Goal: Information Seeking & Learning: Learn about a topic

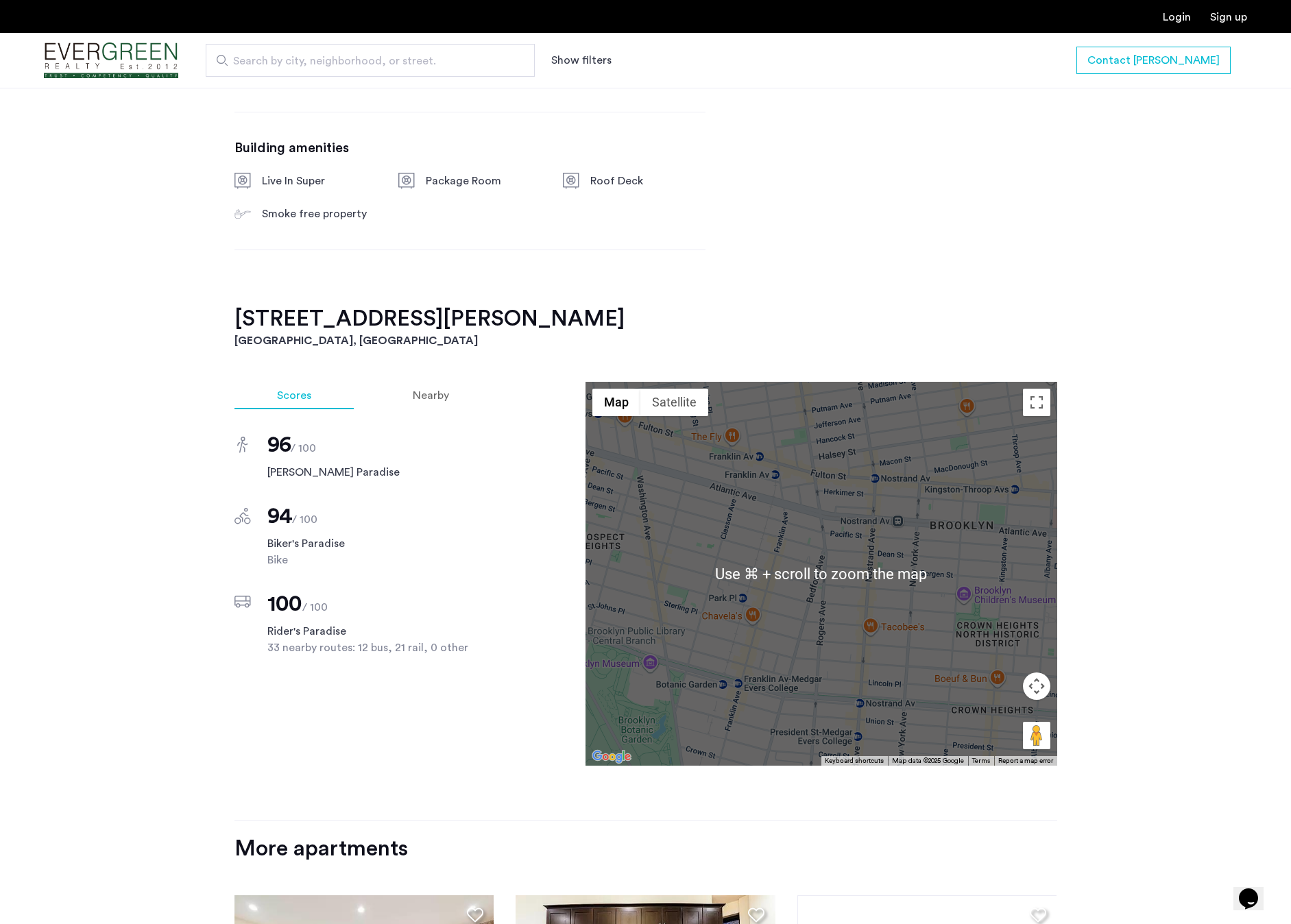
scroll to position [1007, 0]
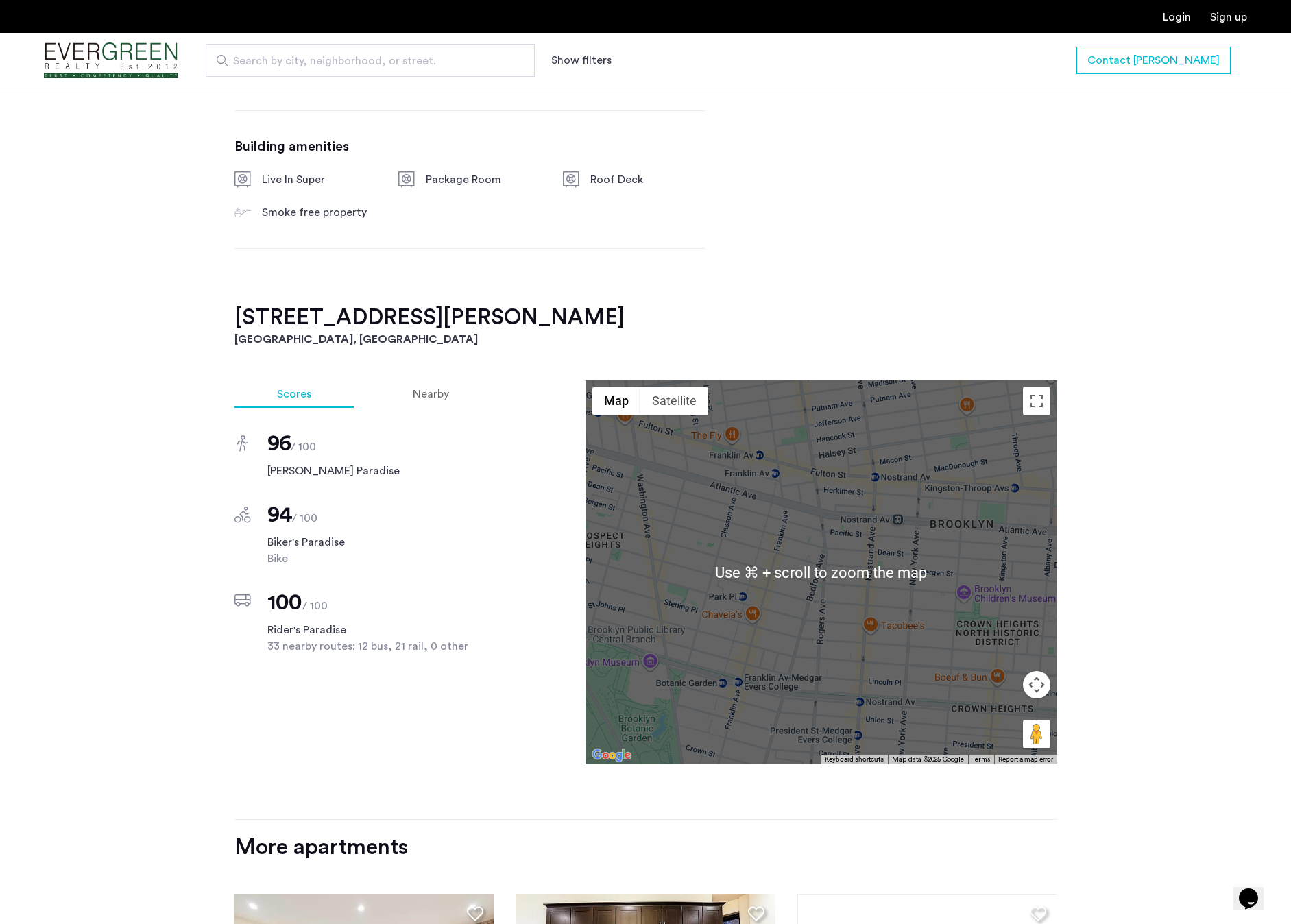
click at [1203, 461] on div "[STREET_ADDRESS][PERSON_NAME] $2,950 Monthly rent $5,900.00 Total move in cost …" at bounding box center [645, 338] width 1291 height 1692
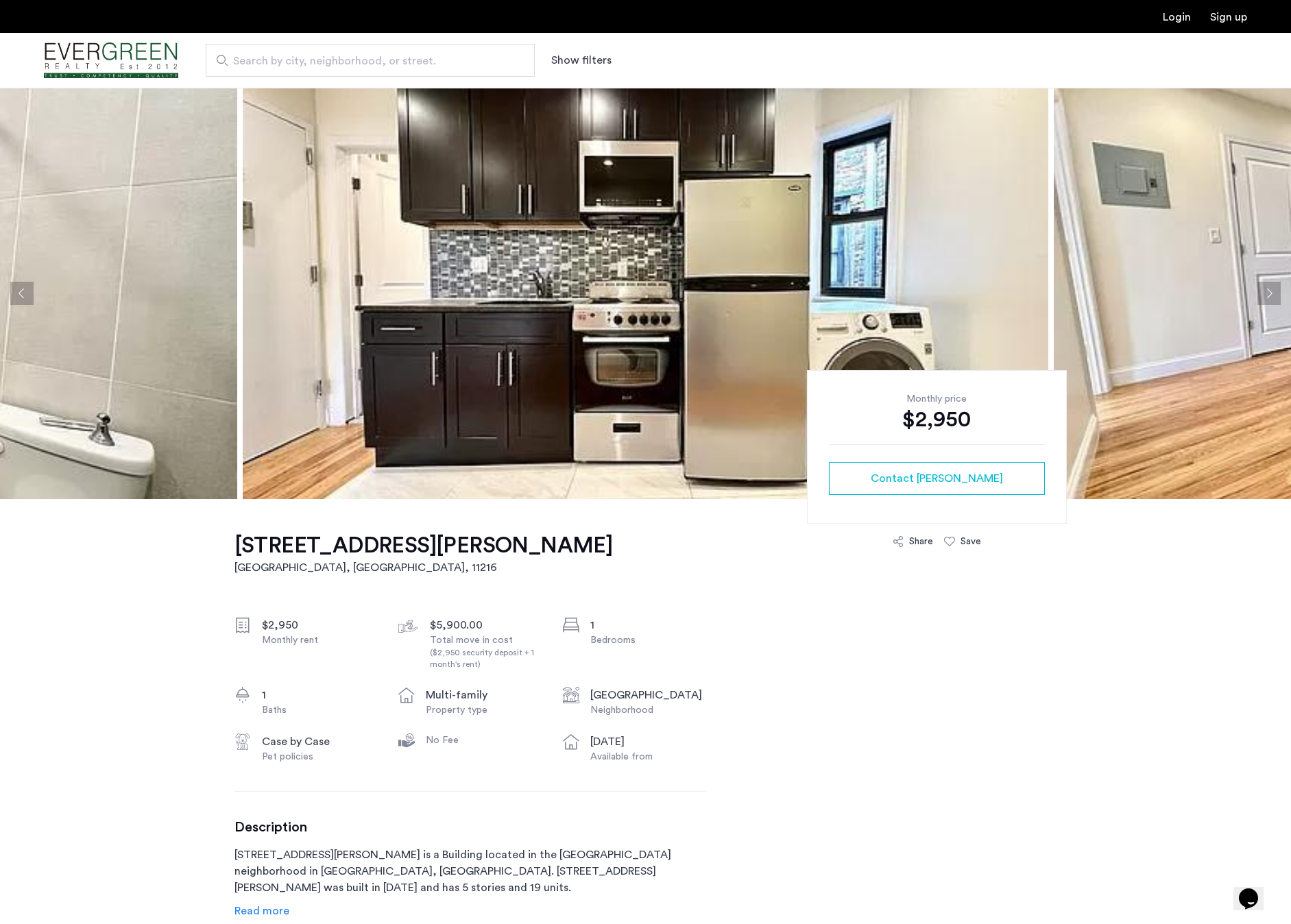
scroll to position [0, 0]
click at [1264, 292] on button "Next apartment" at bounding box center [1269, 293] width 23 height 23
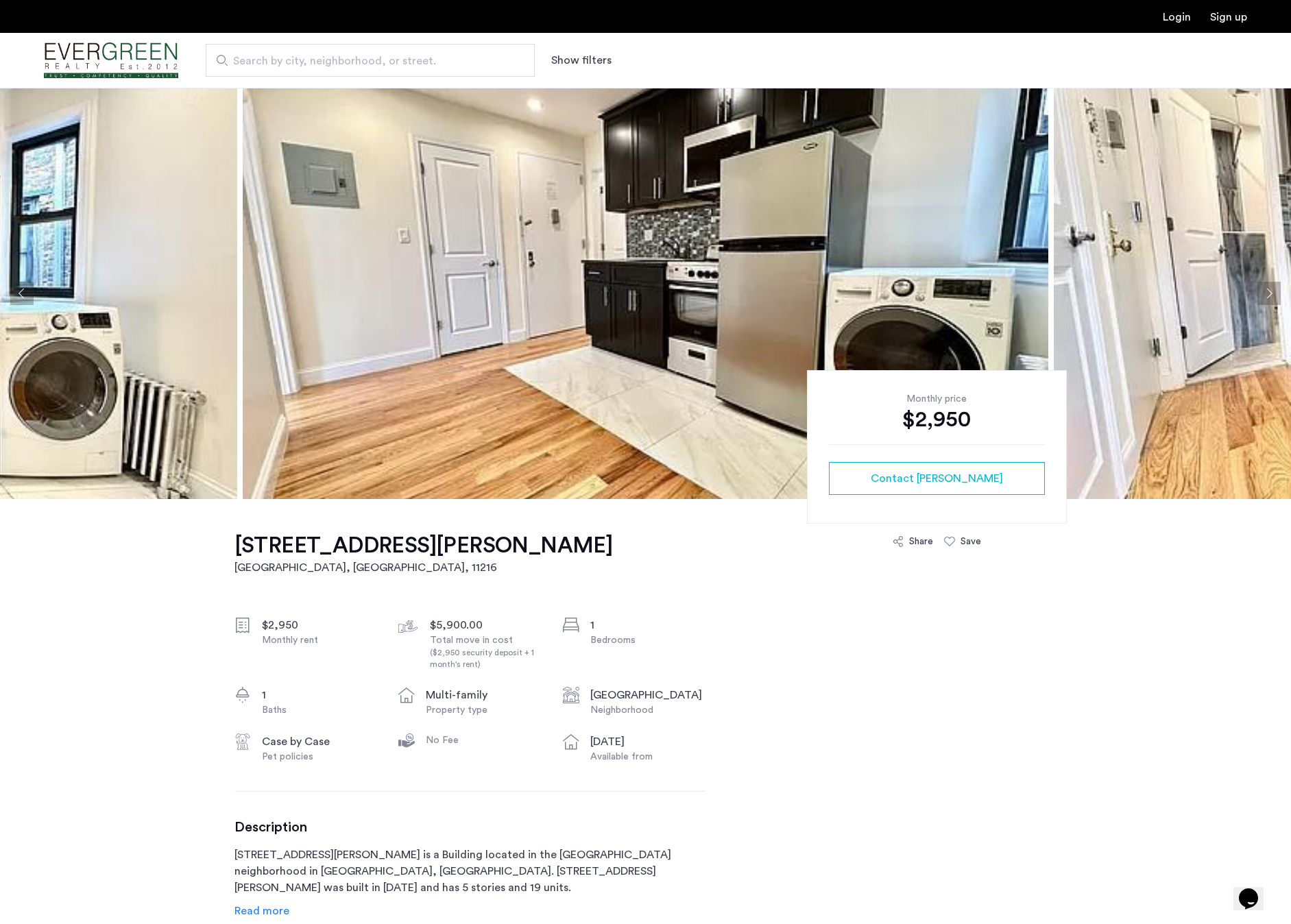
click at [1264, 292] on button "Next apartment" at bounding box center [1269, 293] width 23 height 23
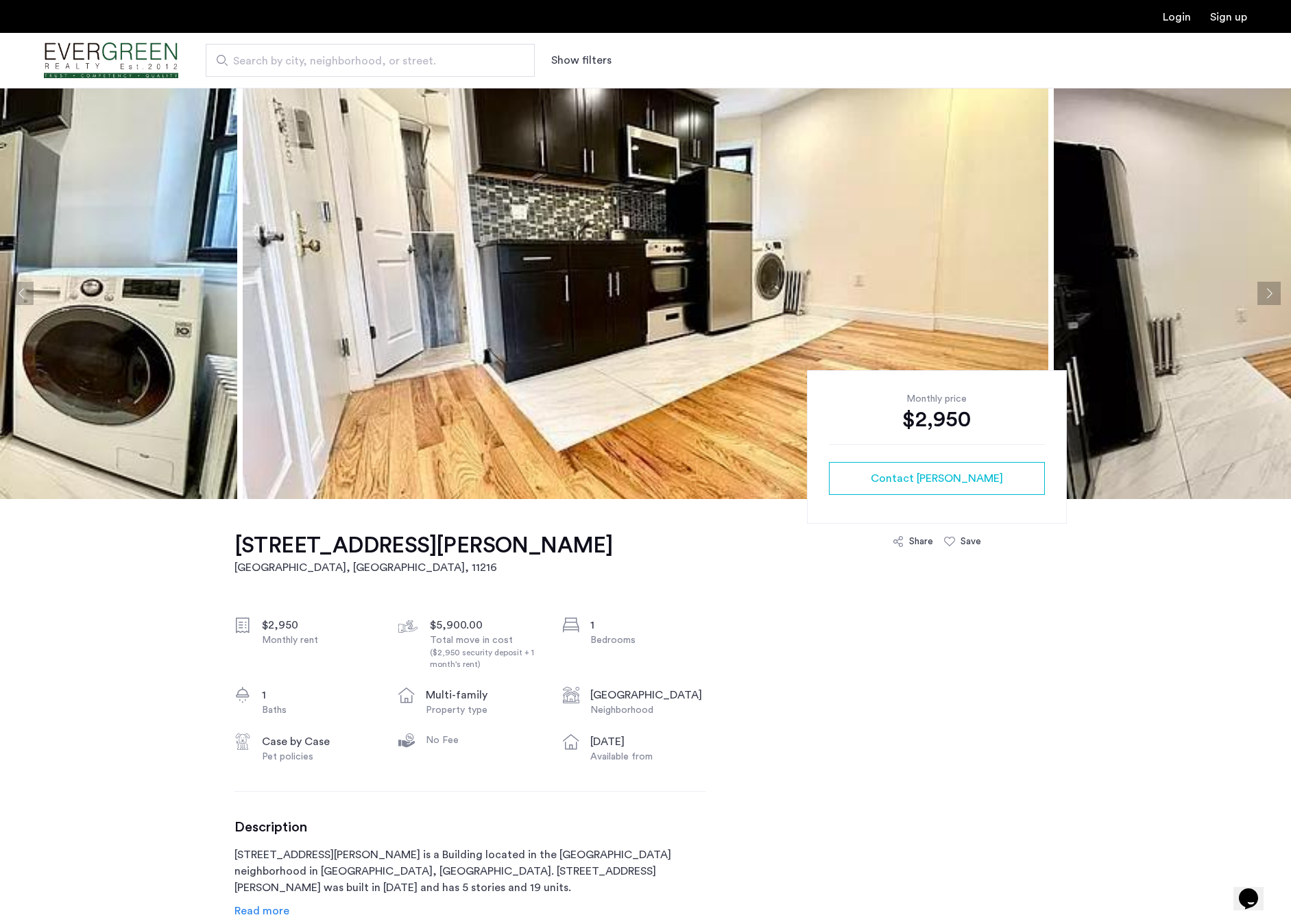
click at [1264, 292] on button "Next apartment" at bounding box center [1269, 293] width 23 height 23
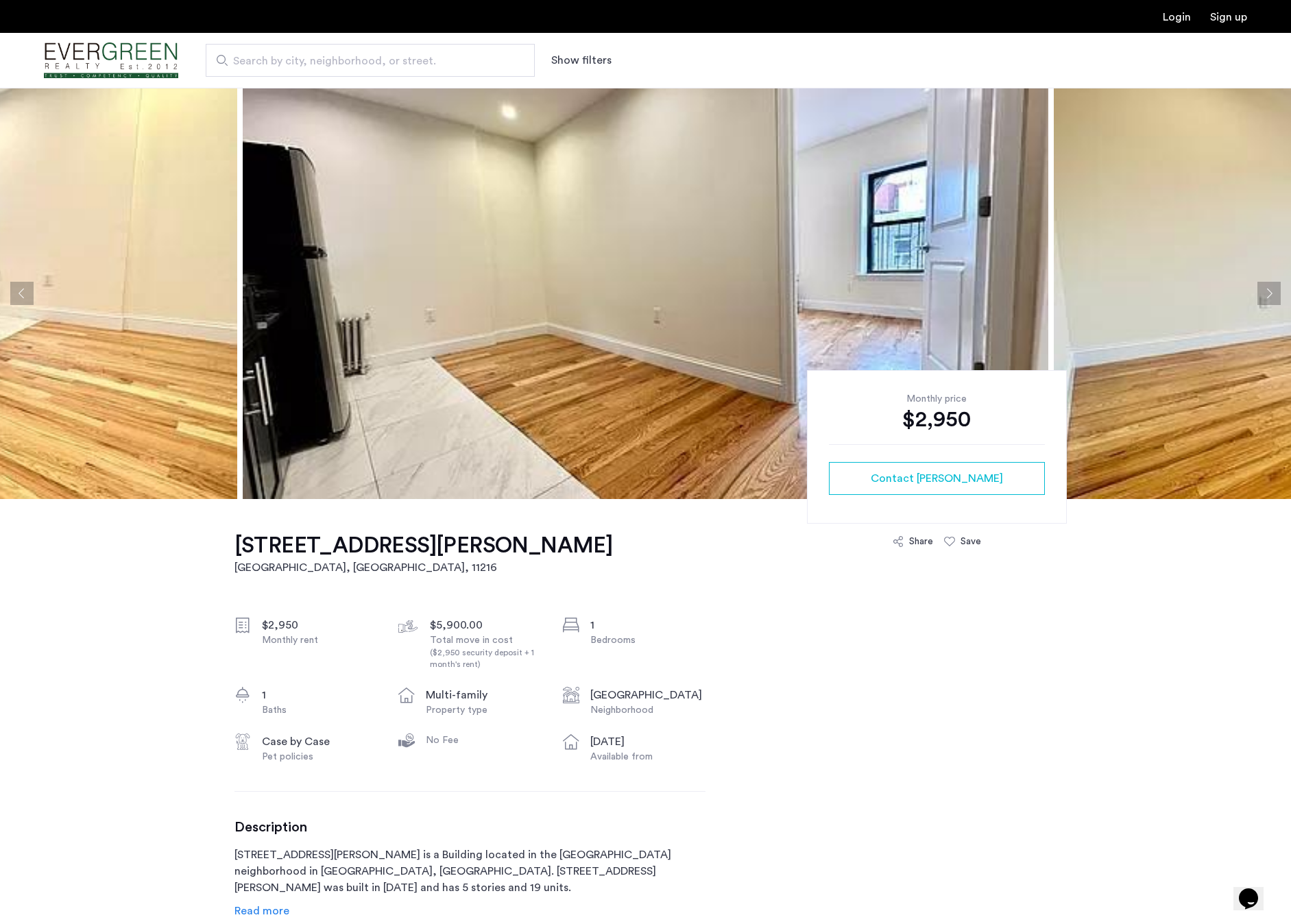
click at [1264, 292] on button "Next apartment" at bounding box center [1269, 293] width 23 height 23
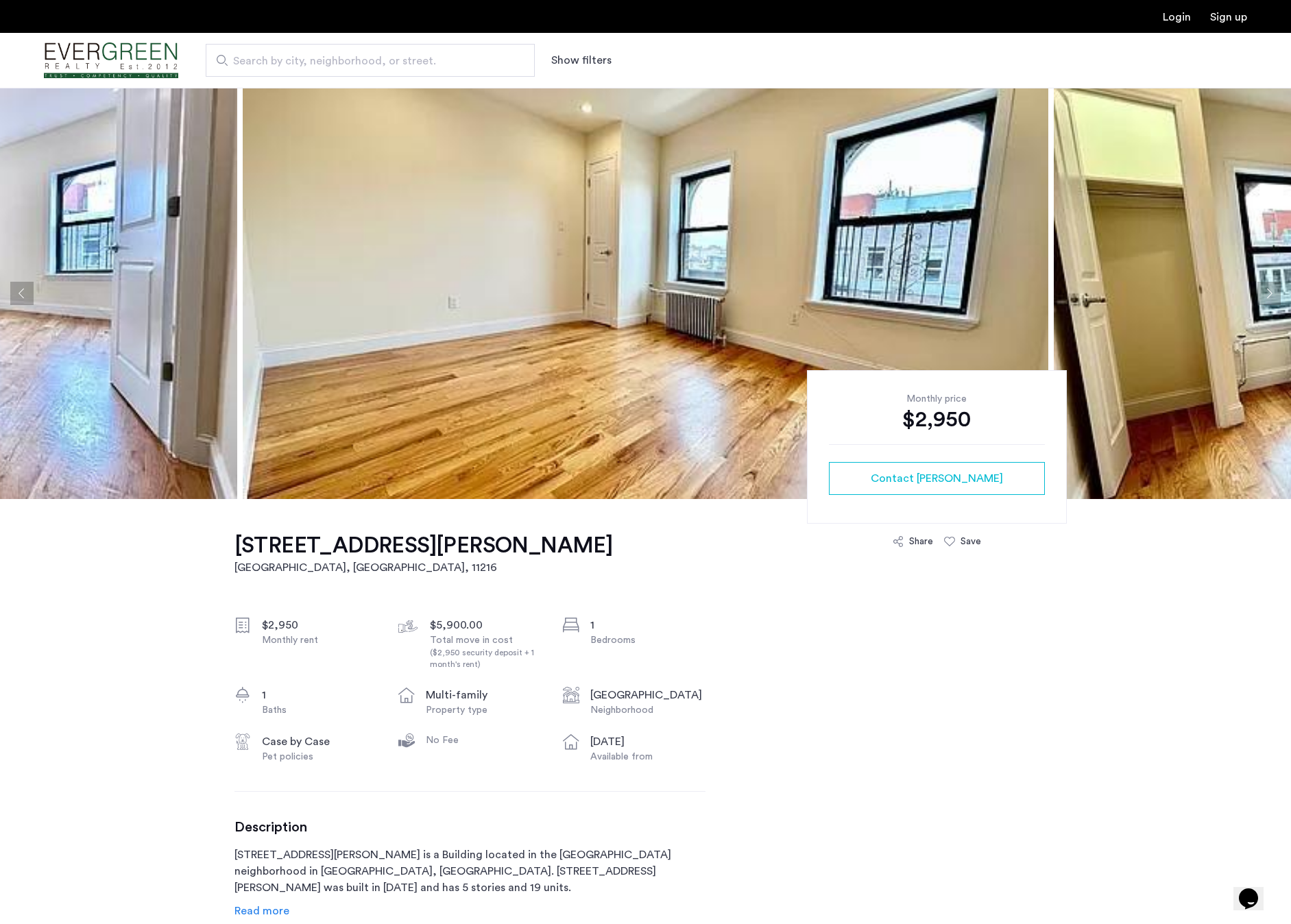
click at [1264, 292] on button "Next apartment" at bounding box center [1269, 293] width 23 height 23
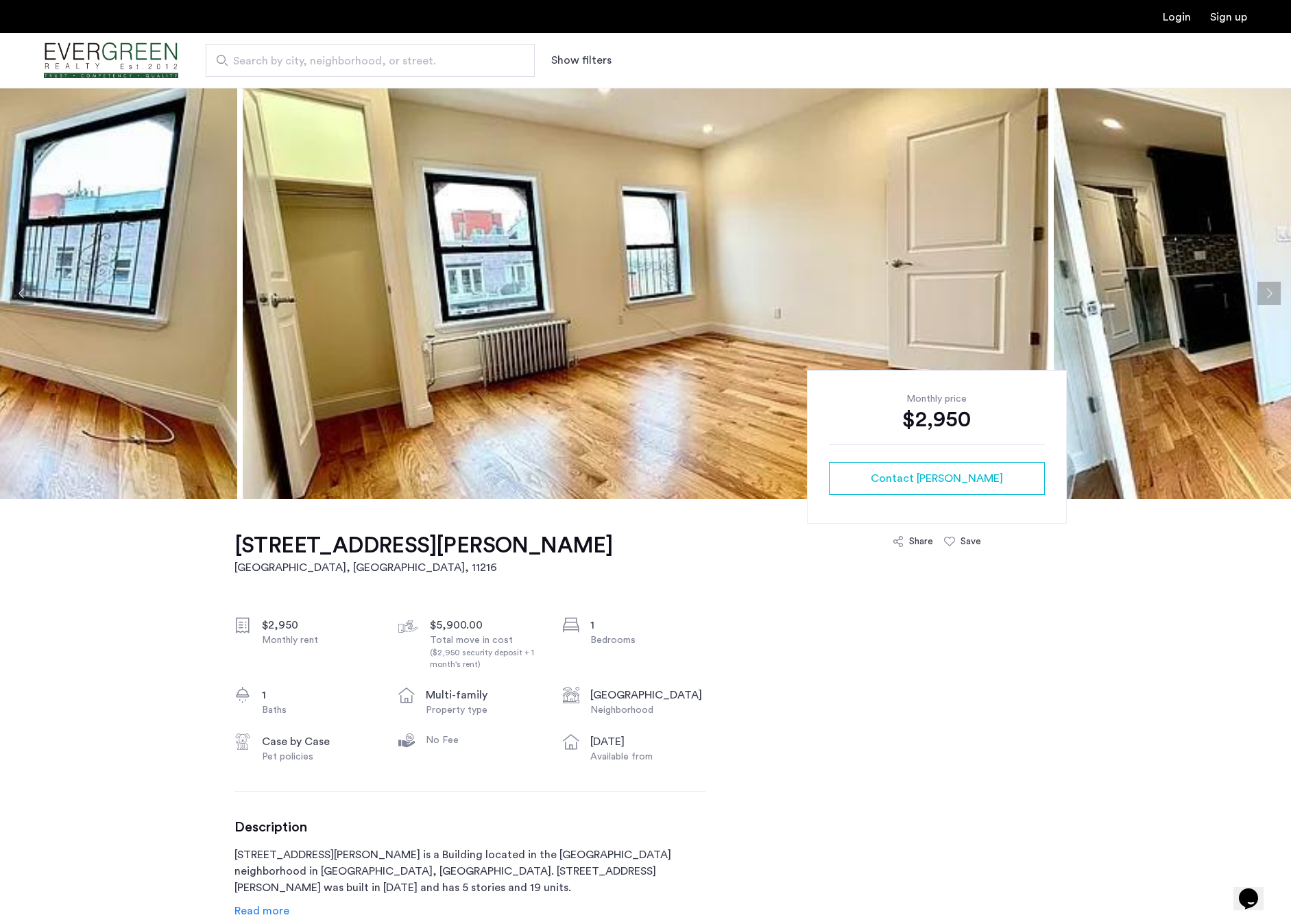
click at [1264, 292] on button "Next apartment" at bounding box center [1269, 293] width 23 height 23
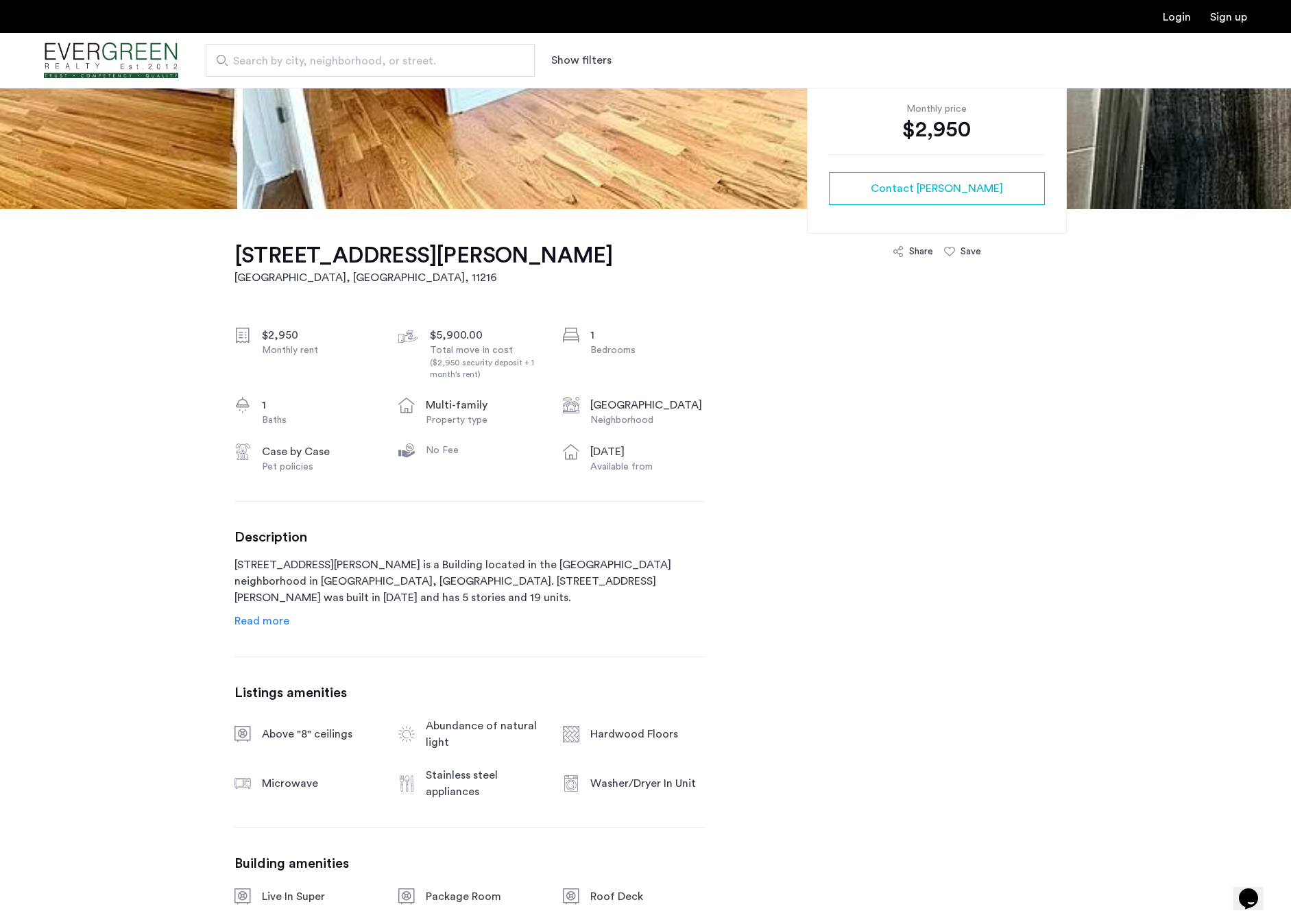
scroll to position [345, 0]
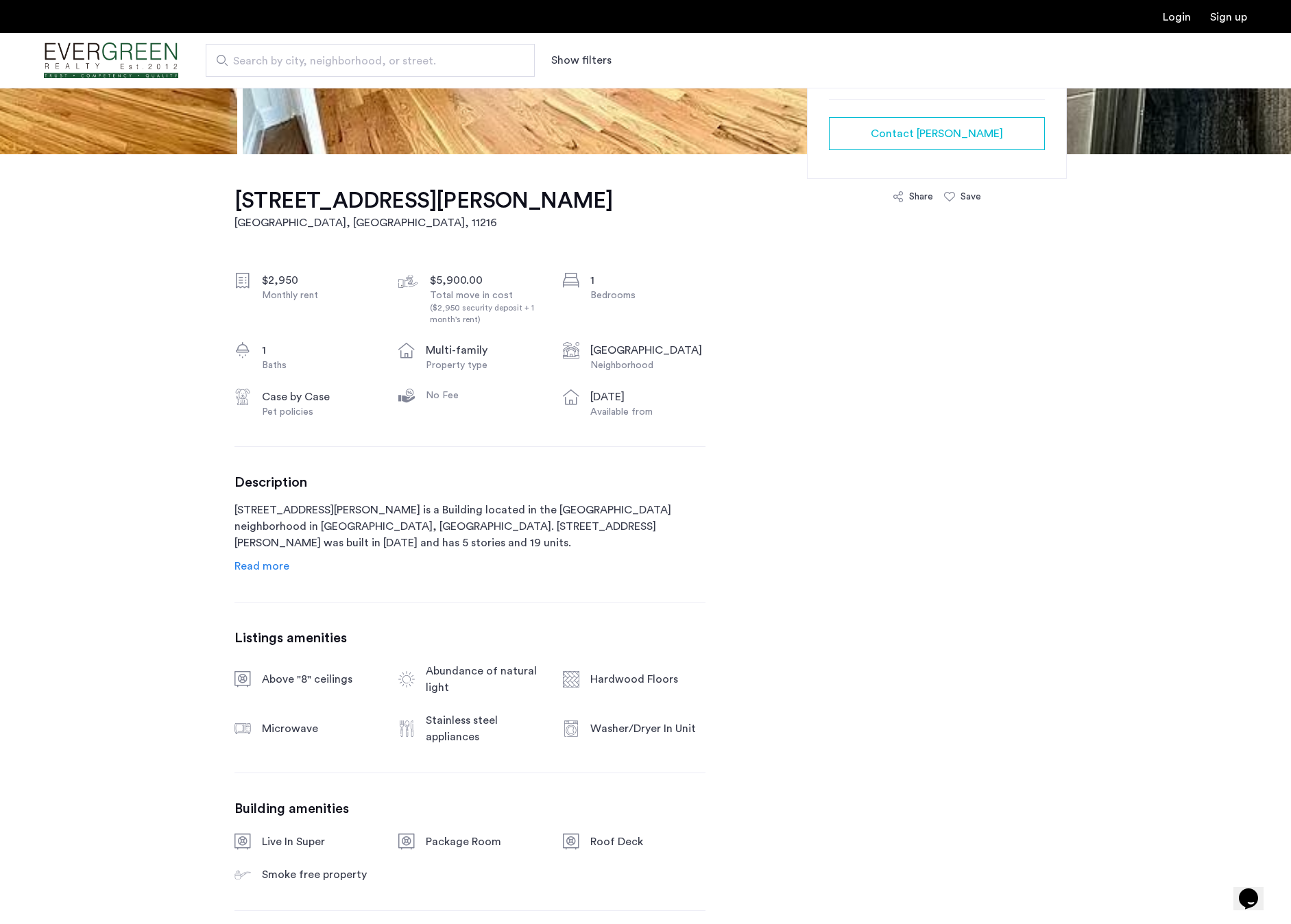
click at [245, 561] on span "Read more" at bounding box center [262, 566] width 55 height 11
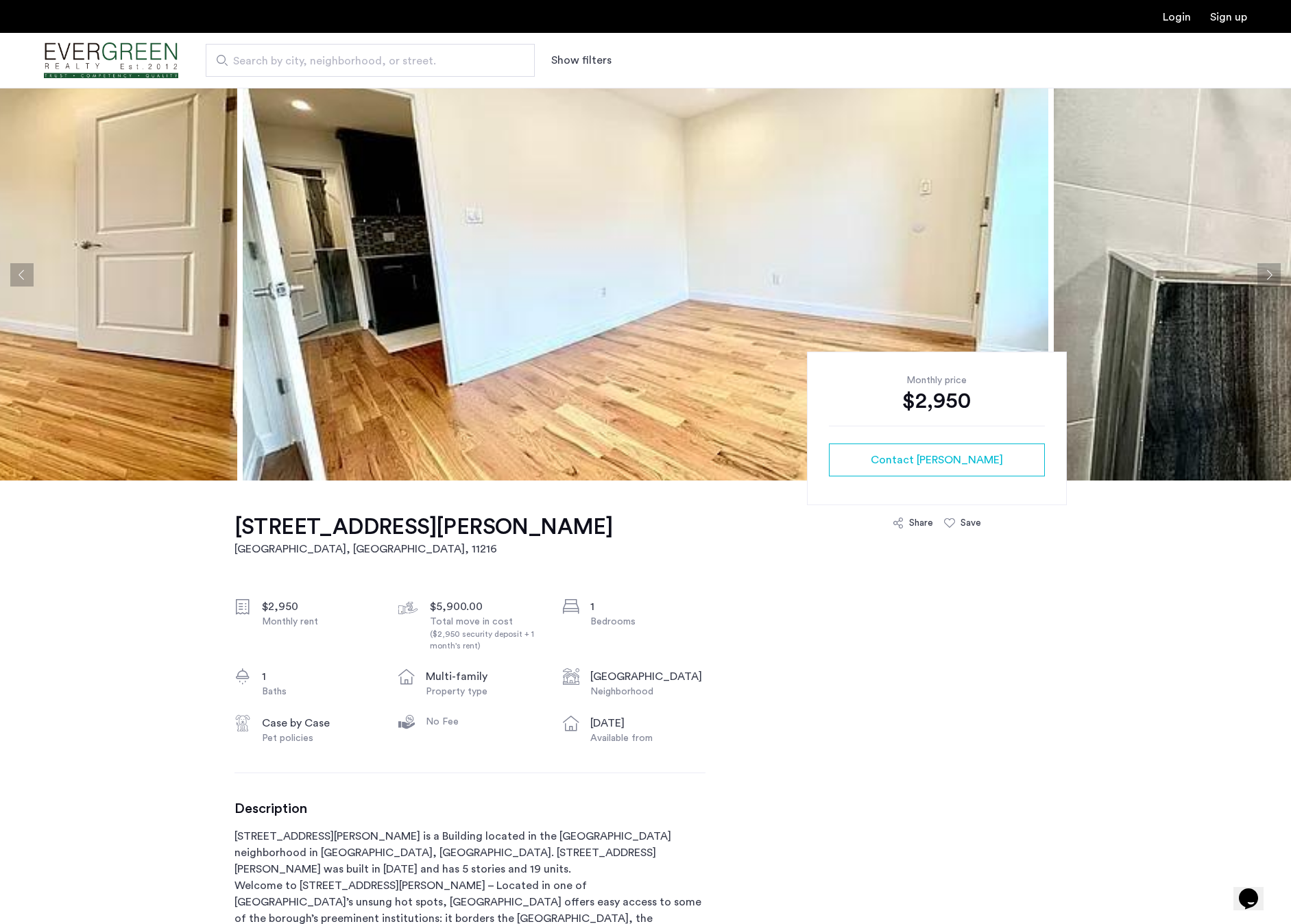
scroll to position [20, 0]
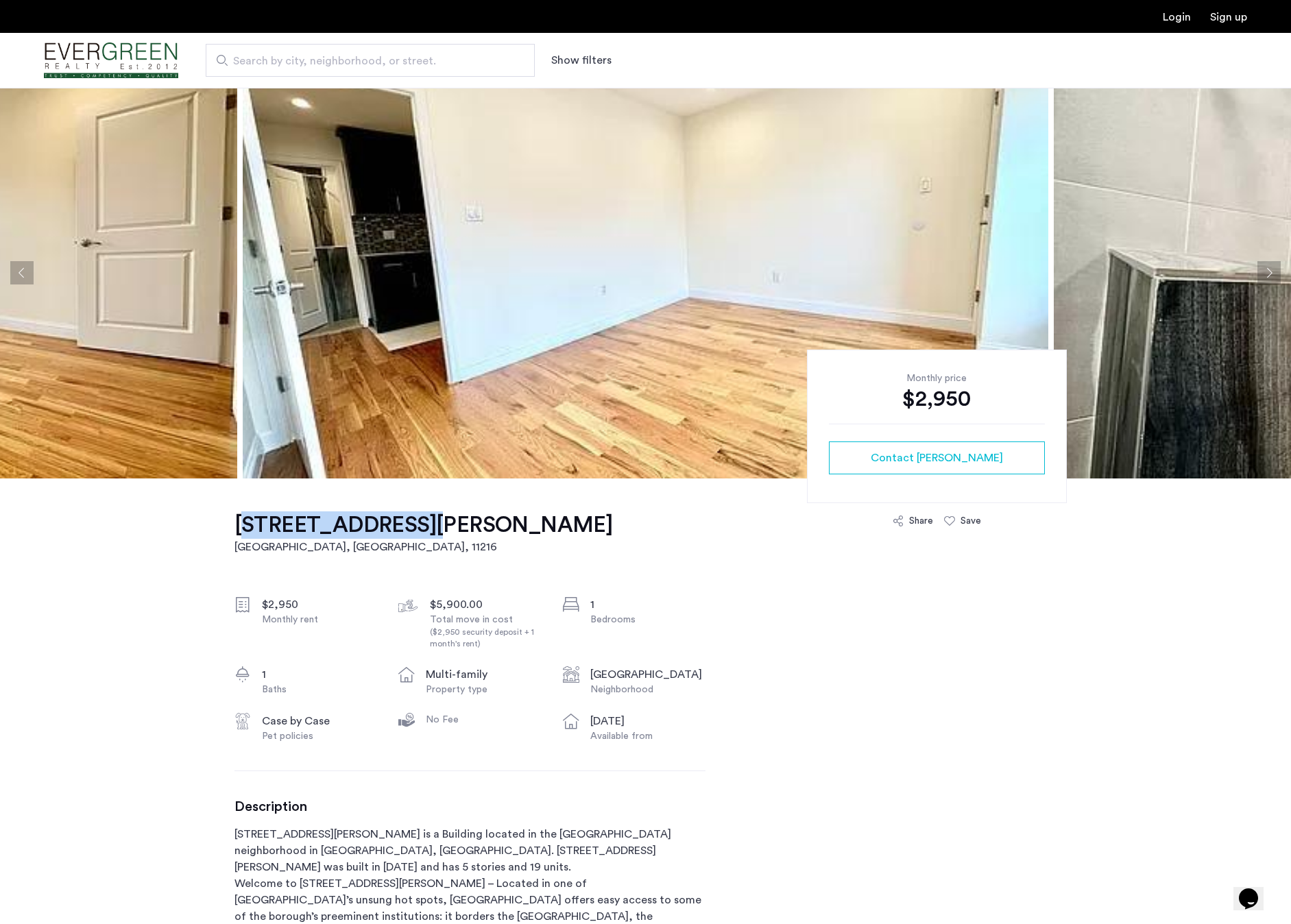
drag, startPoint x: 232, startPoint y: 526, endPoint x: 405, endPoint y: 522, distance: 173.0
copy h1 "[STREET_ADDRESS][PERSON_NAME]"
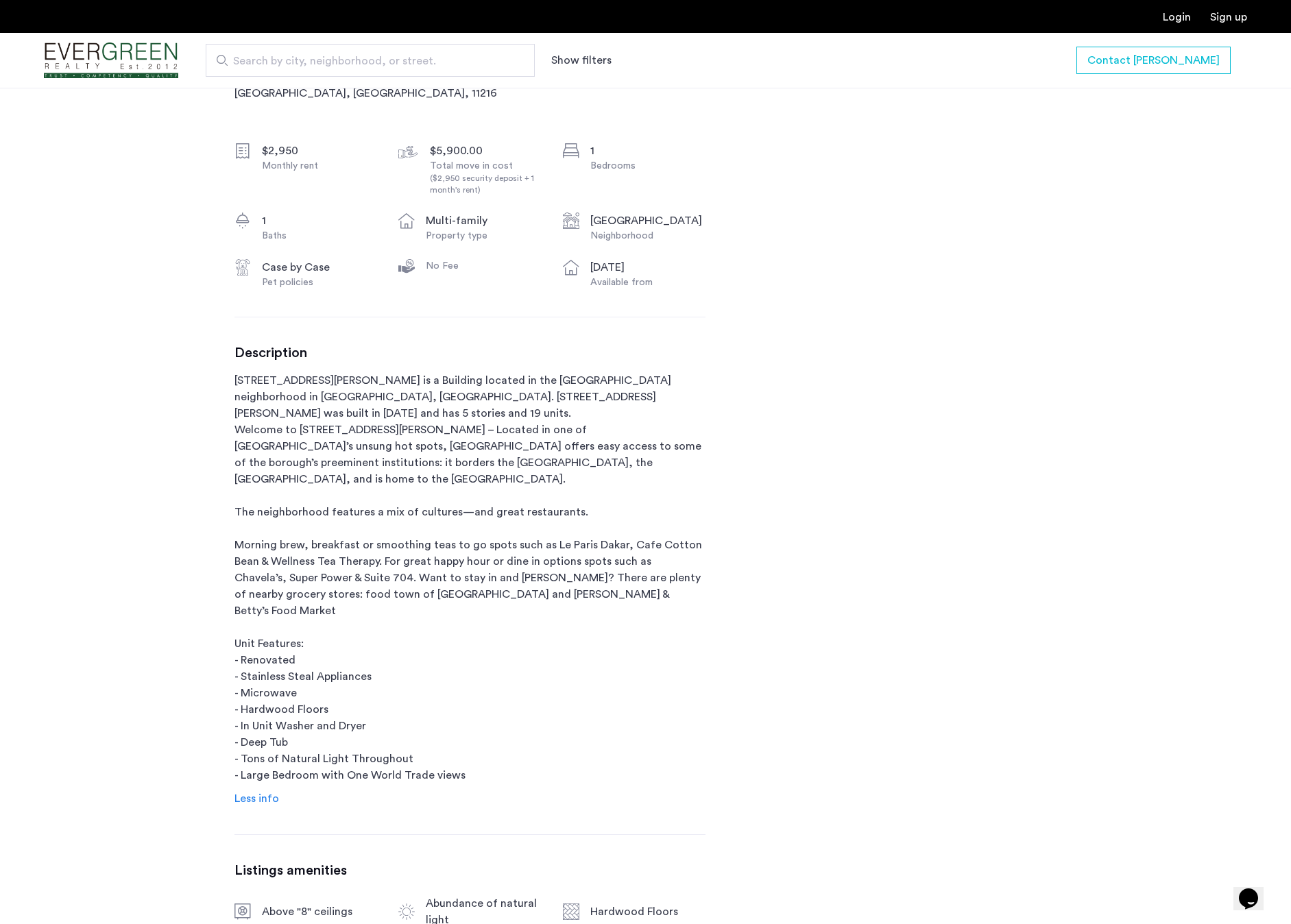
scroll to position [478, 0]
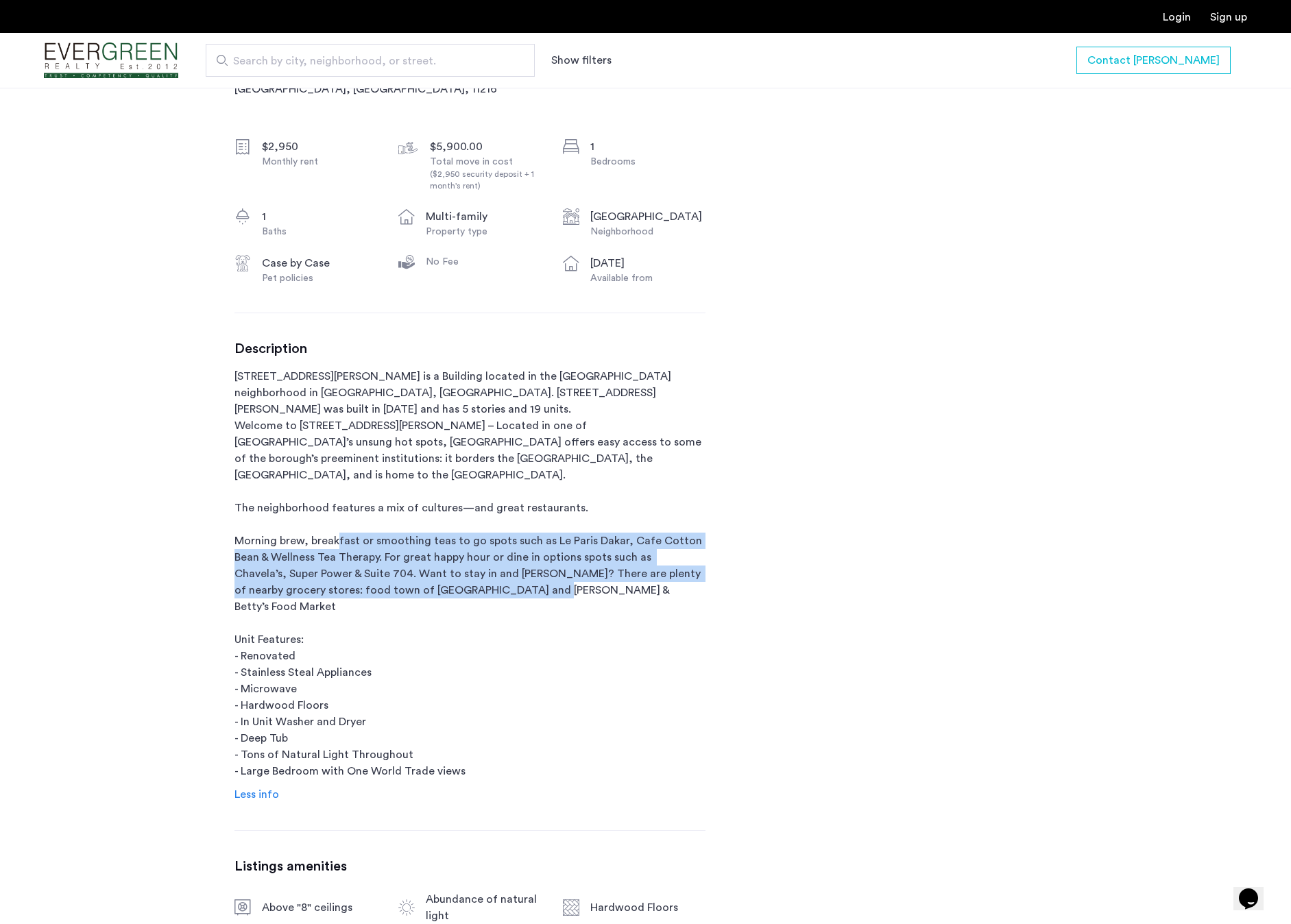
drag, startPoint x: 403, startPoint y: 529, endPoint x: 436, endPoint y: 585, distance: 65.0
click at [436, 585] on p "[STREET_ADDRESS][PERSON_NAME] is a Building located in the [GEOGRAPHIC_DATA] ne…" at bounding box center [470, 573] width 471 height 411
click at [502, 597] on p "[STREET_ADDRESS][PERSON_NAME] is a Building located in the [GEOGRAPHIC_DATA] ne…" at bounding box center [470, 573] width 471 height 411
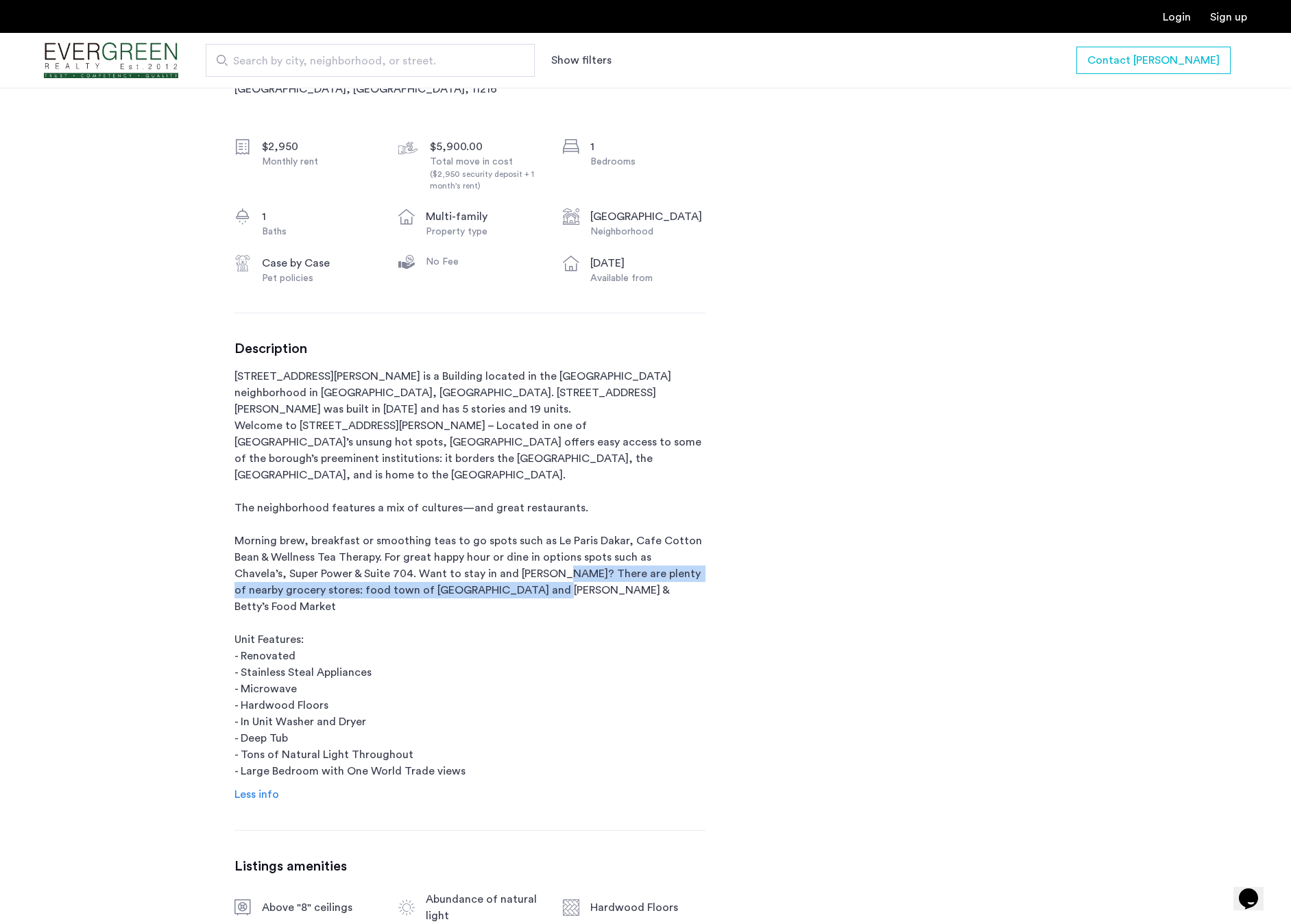
drag, startPoint x: 565, startPoint y: 561, endPoint x: 565, endPoint y: 587, distance: 26.0
click at [565, 586] on p "[STREET_ADDRESS][PERSON_NAME] is a Building located in the [GEOGRAPHIC_DATA] ne…" at bounding box center [470, 573] width 471 height 411
click at [548, 577] on p "[STREET_ADDRESS][PERSON_NAME] is a Building located in the [GEOGRAPHIC_DATA] ne…" at bounding box center [470, 573] width 471 height 411
click at [470, 634] on p "[STREET_ADDRESS][PERSON_NAME] is a Building located in the [GEOGRAPHIC_DATA] ne…" at bounding box center [470, 573] width 471 height 411
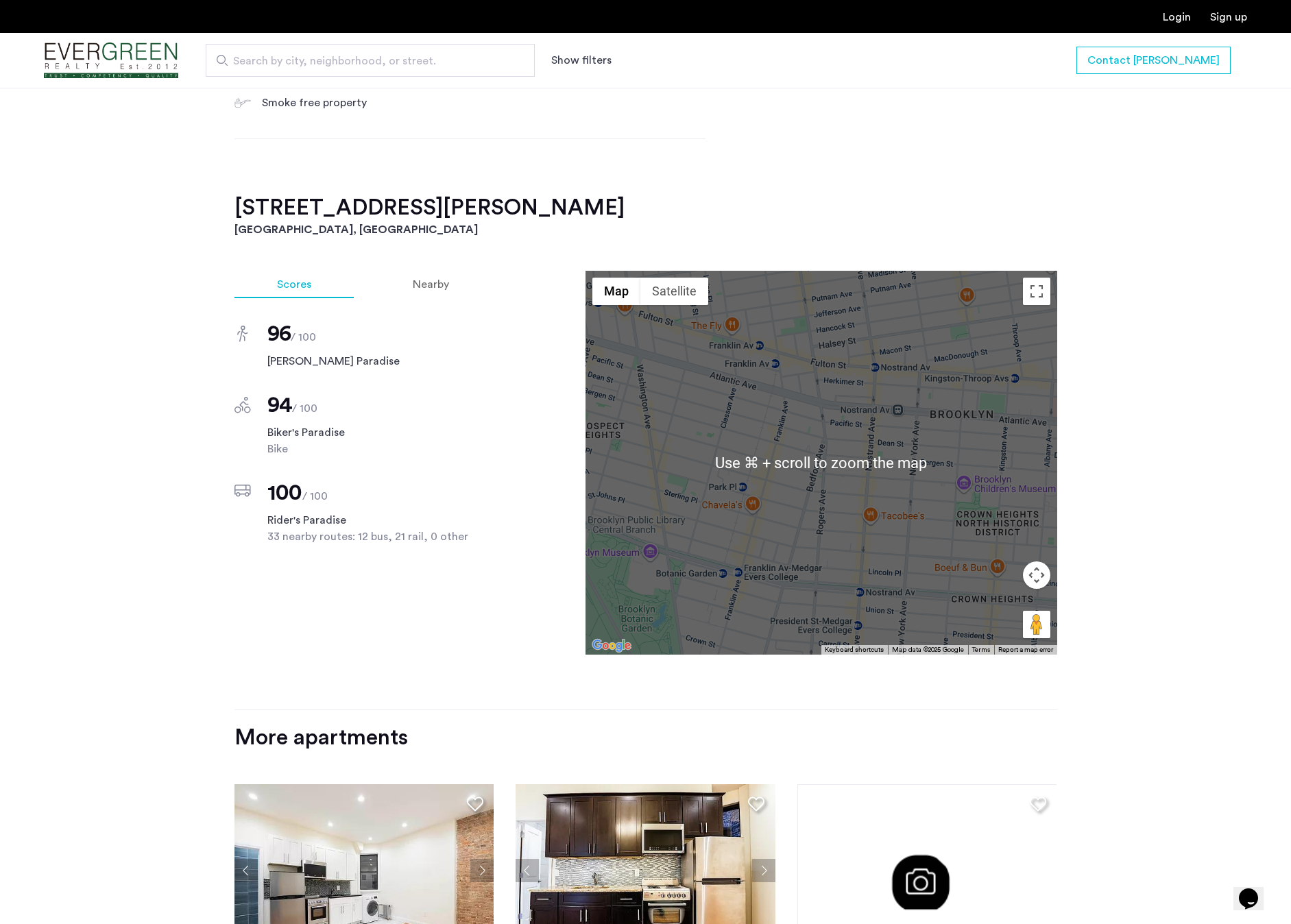
scroll to position [1478, 0]
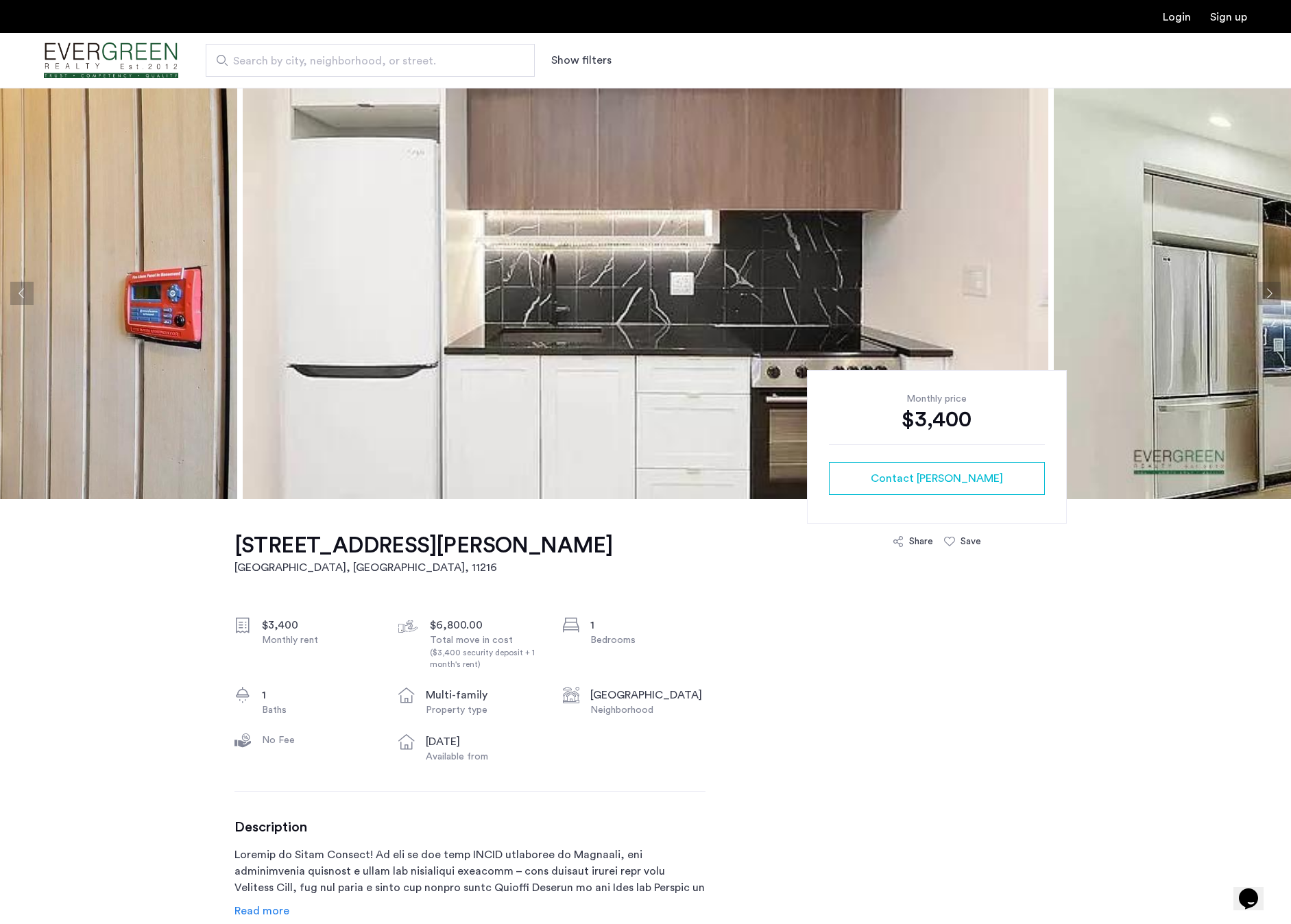
click at [1275, 283] on button "Next apartment" at bounding box center [1269, 293] width 23 height 23
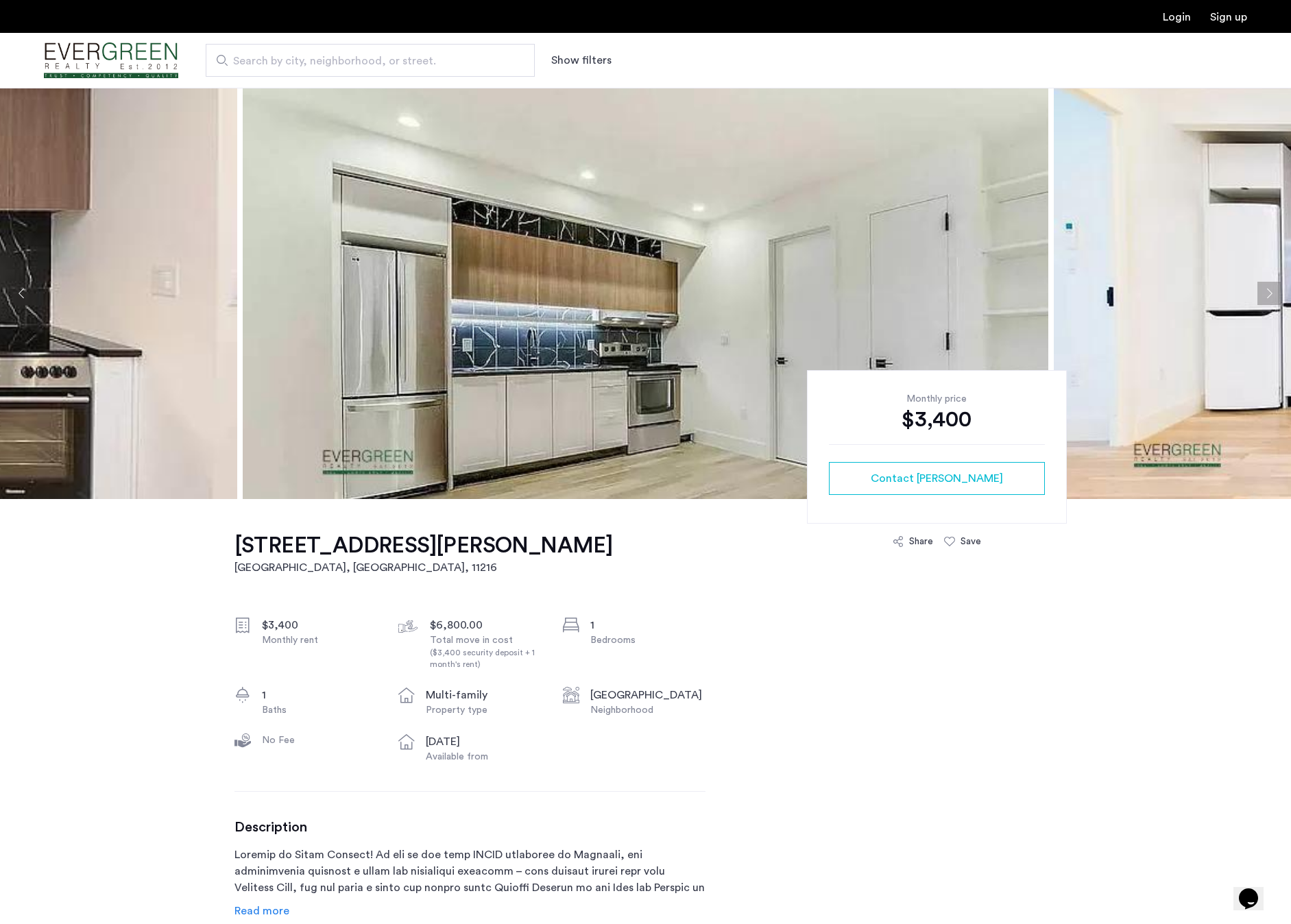
click at [1275, 283] on button "Next apartment" at bounding box center [1269, 293] width 23 height 23
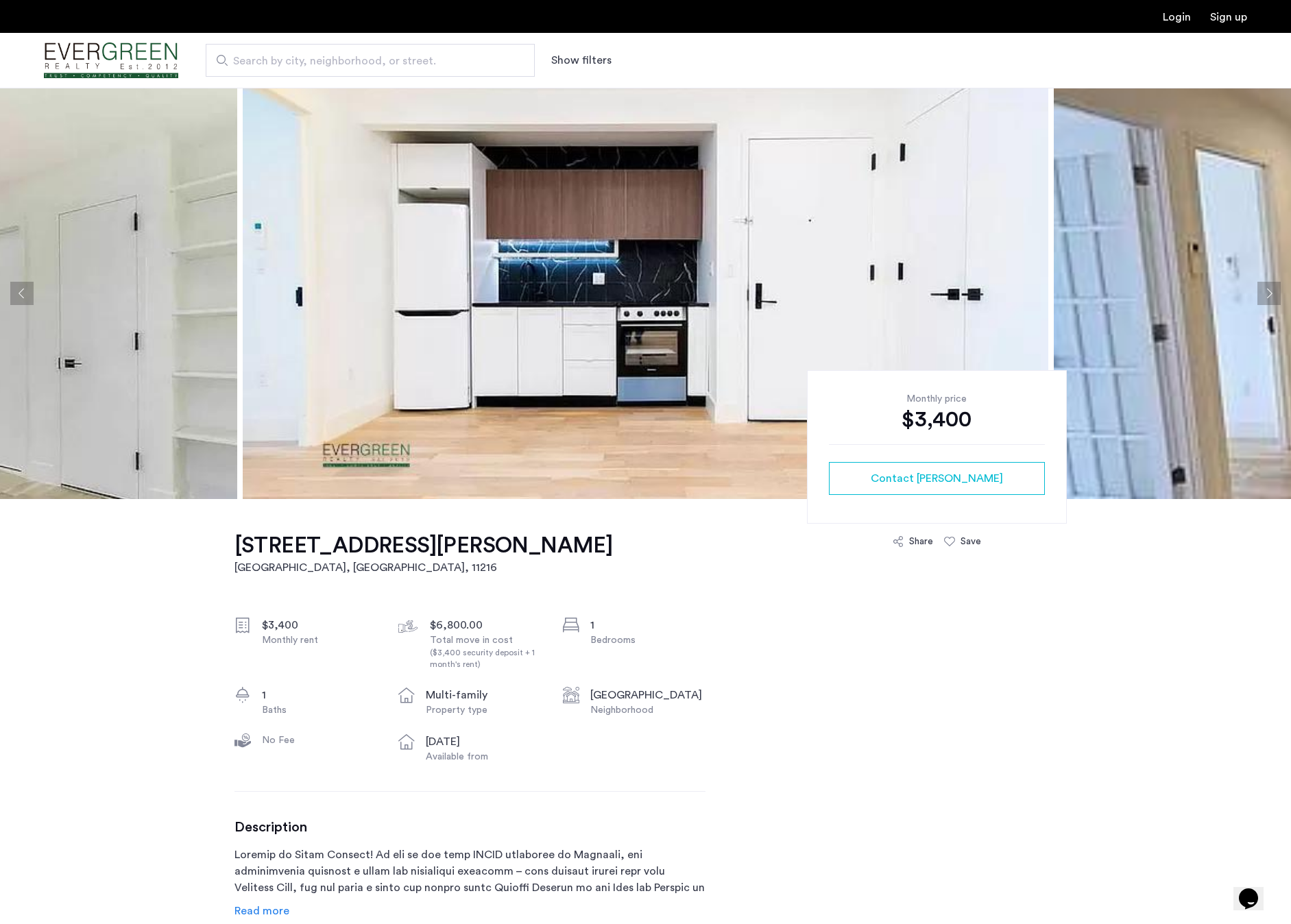
click at [1275, 283] on button "Next apartment" at bounding box center [1269, 293] width 23 height 23
